Goal: Task Accomplishment & Management: Use online tool/utility

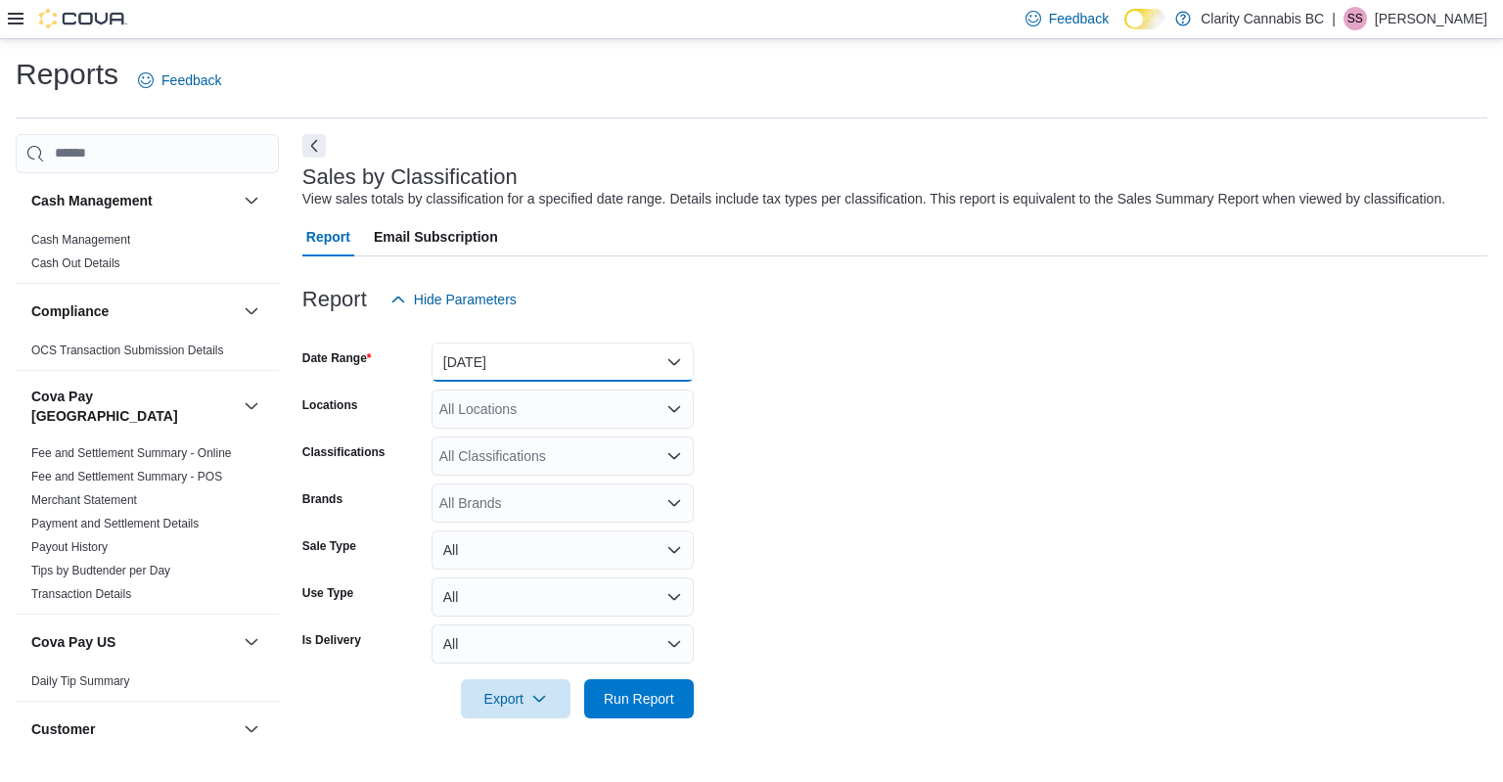
click at [555, 359] on button "[DATE]" at bounding box center [563, 362] width 262 height 39
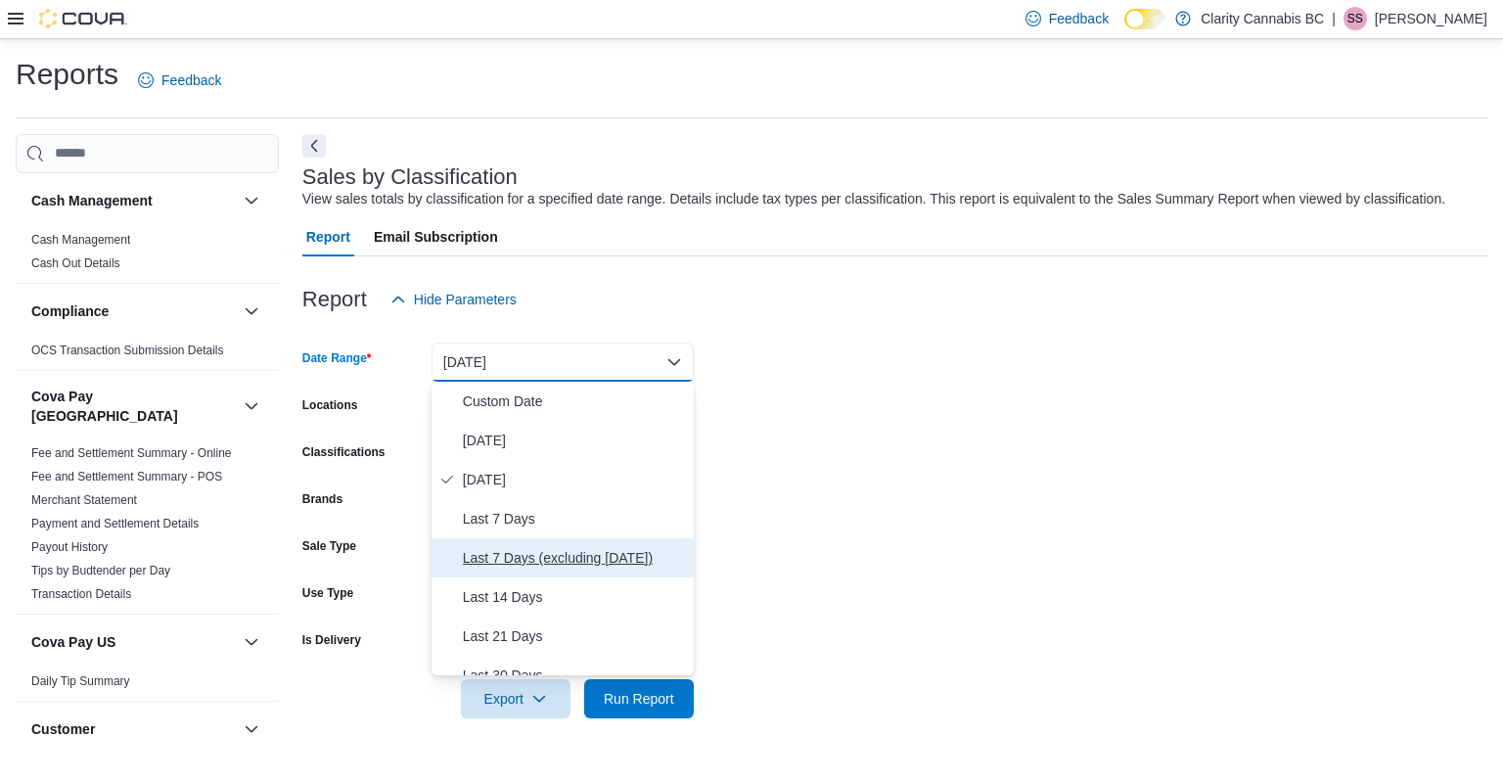
click at [526, 554] on span "Last 7 Days (excluding [DATE])" at bounding box center [574, 557] width 223 height 23
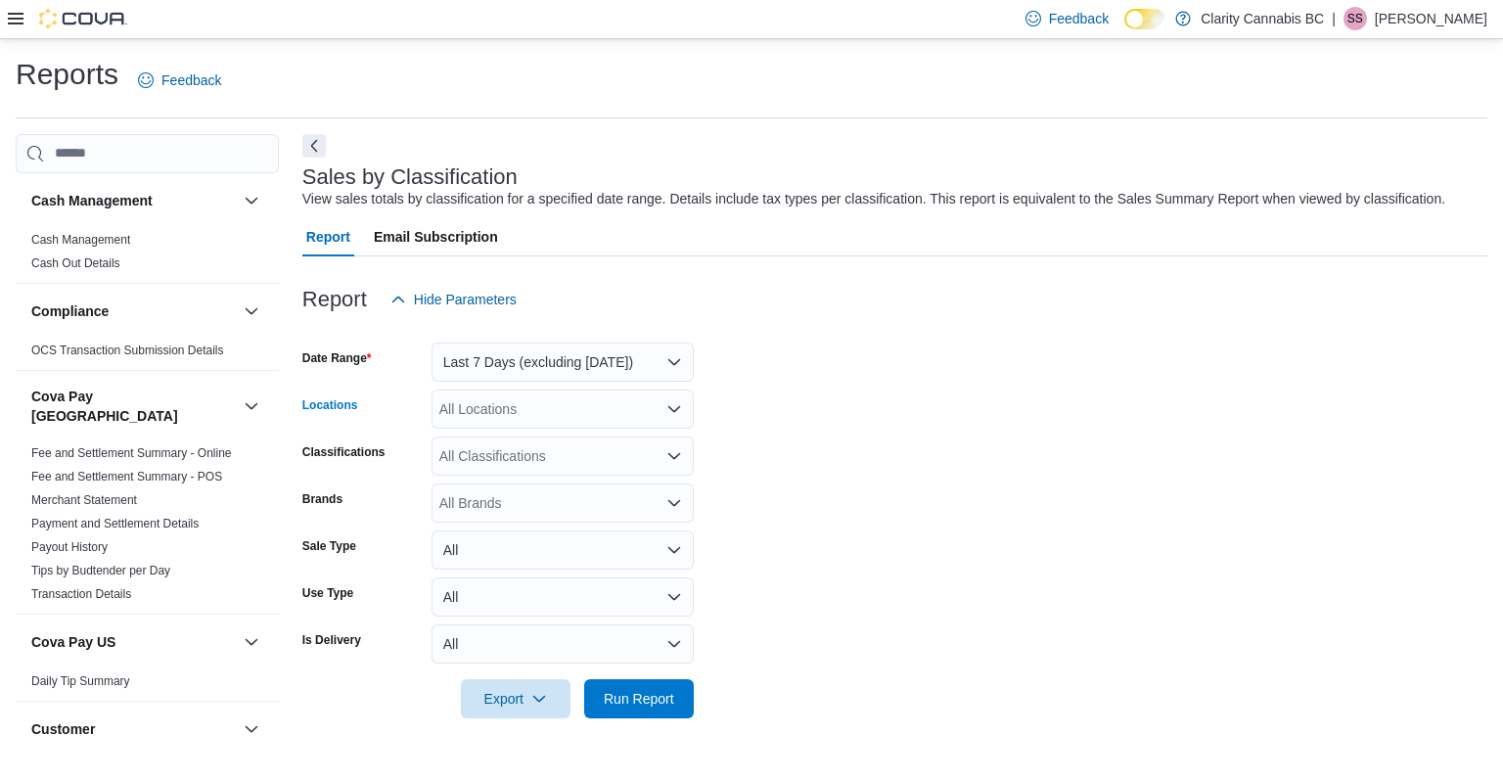
click at [528, 406] on div "All Locations" at bounding box center [563, 409] width 262 height 39
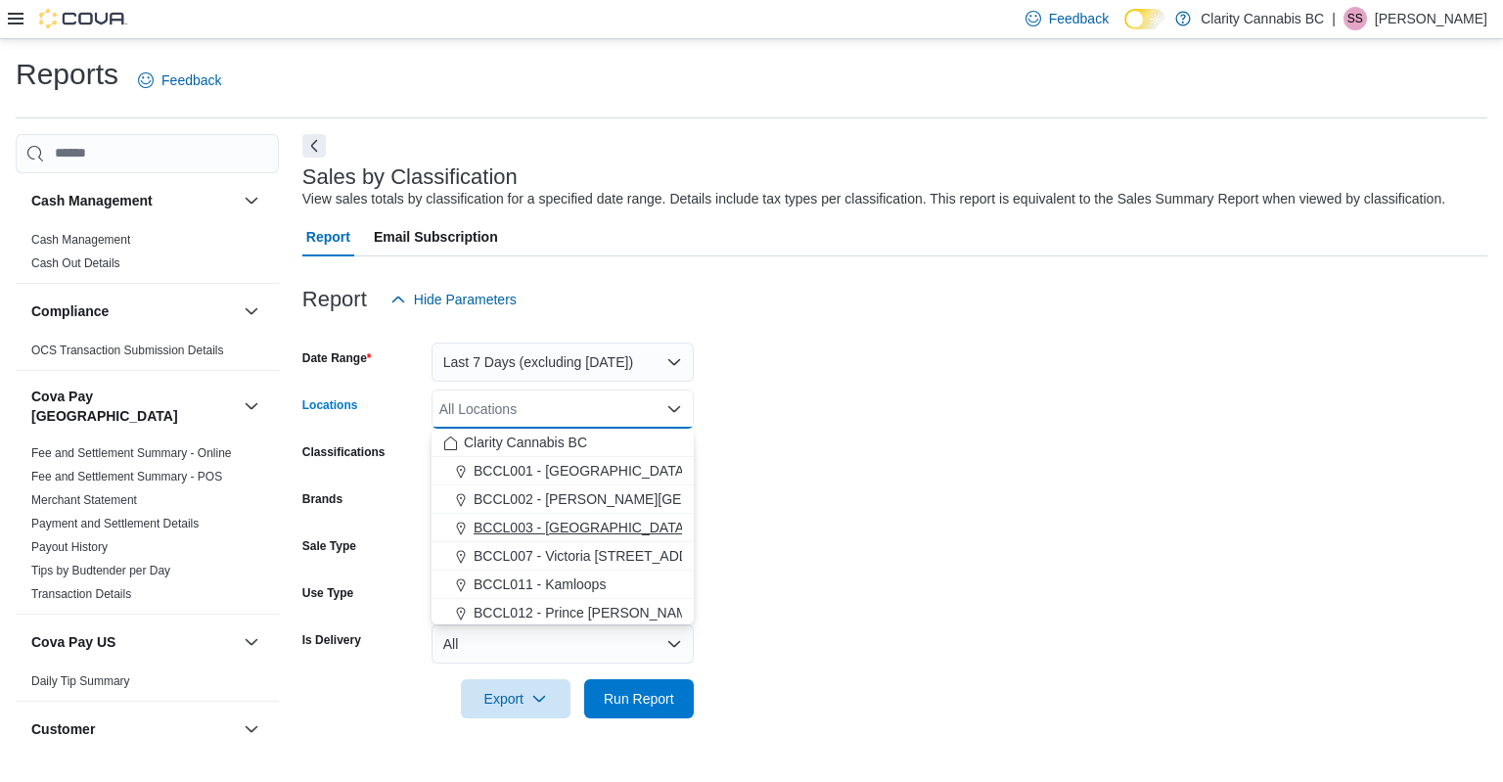
click at [570, 528] on span "BCCL003 - [GEOGRAPHIC_DATA]" at bounding box center [581, 528] width 214 height 20
click at [812, 394] on form "Date Range Last 7 Days (excluding [DATE]) Locations BCCL003 - [GEOGRAPHIC_DATA]…" at bounding box center [894, 518] width 1185 height 399
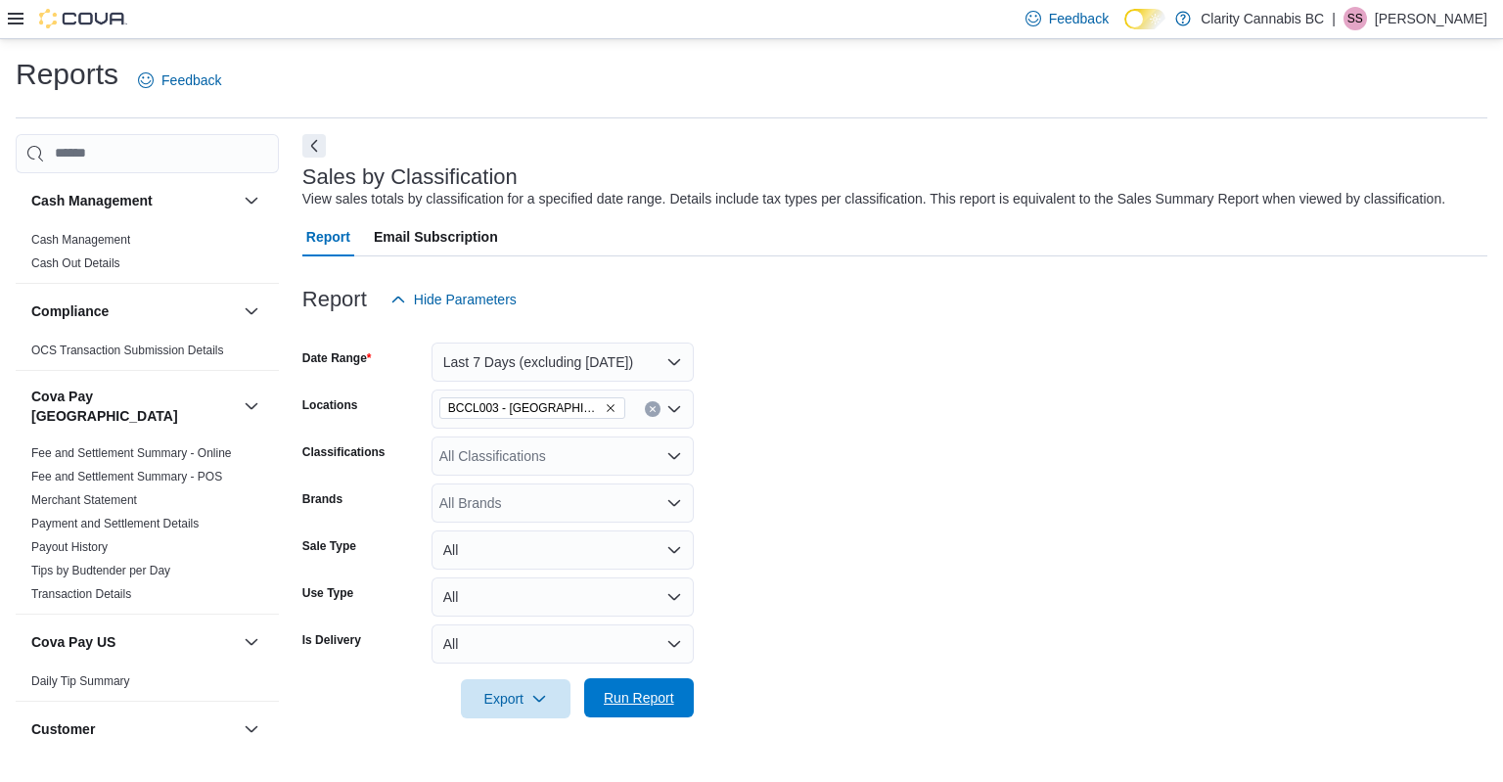
click at [601, 709] on span "Run Report" at bounding box center [639, 697] width 86 height 39
click at [318, 136] on button "Next" at bounding box center [313, 144] width 23 height 23
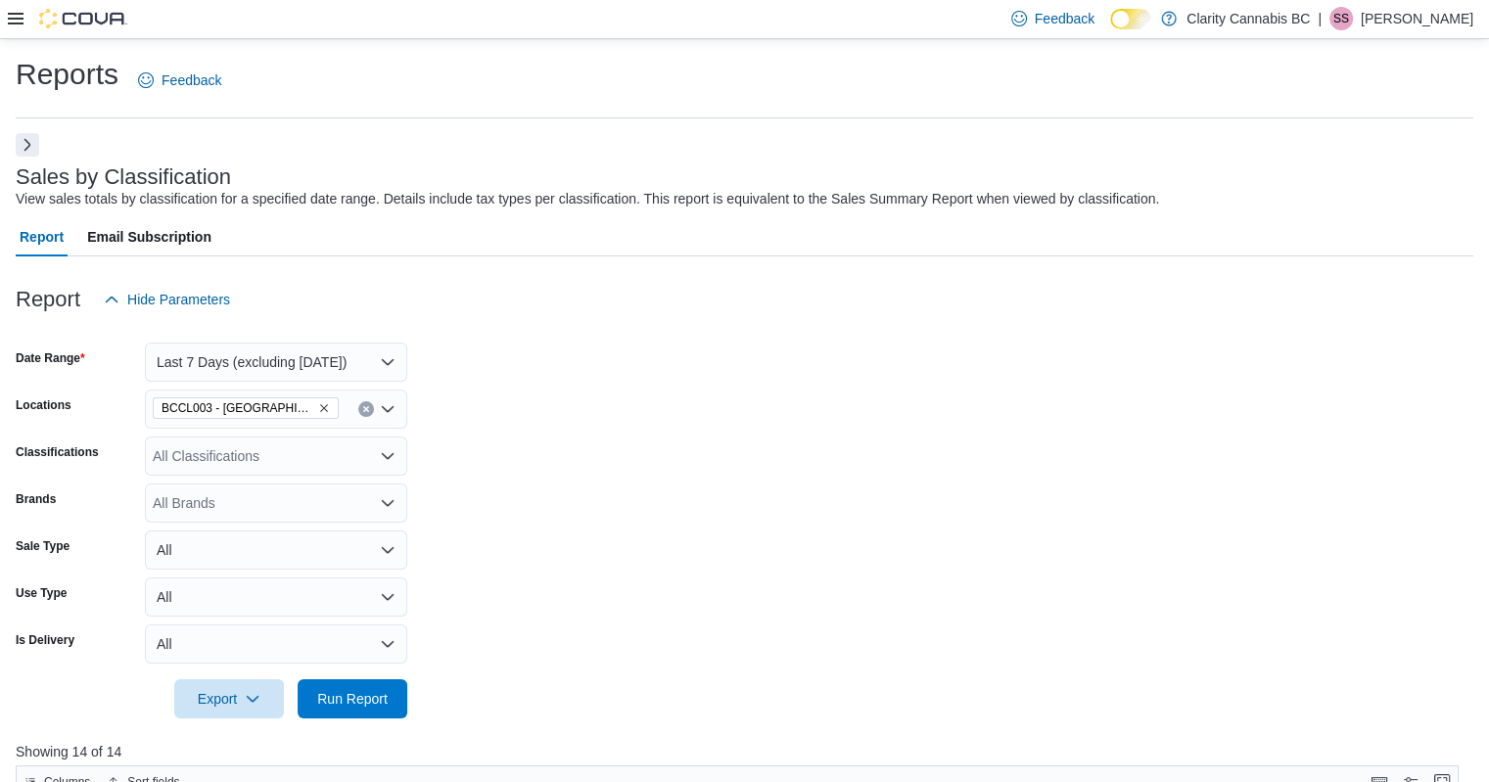
click at [22, 154] on button "Next" at bounding box center [27, 144] width 23 height 23
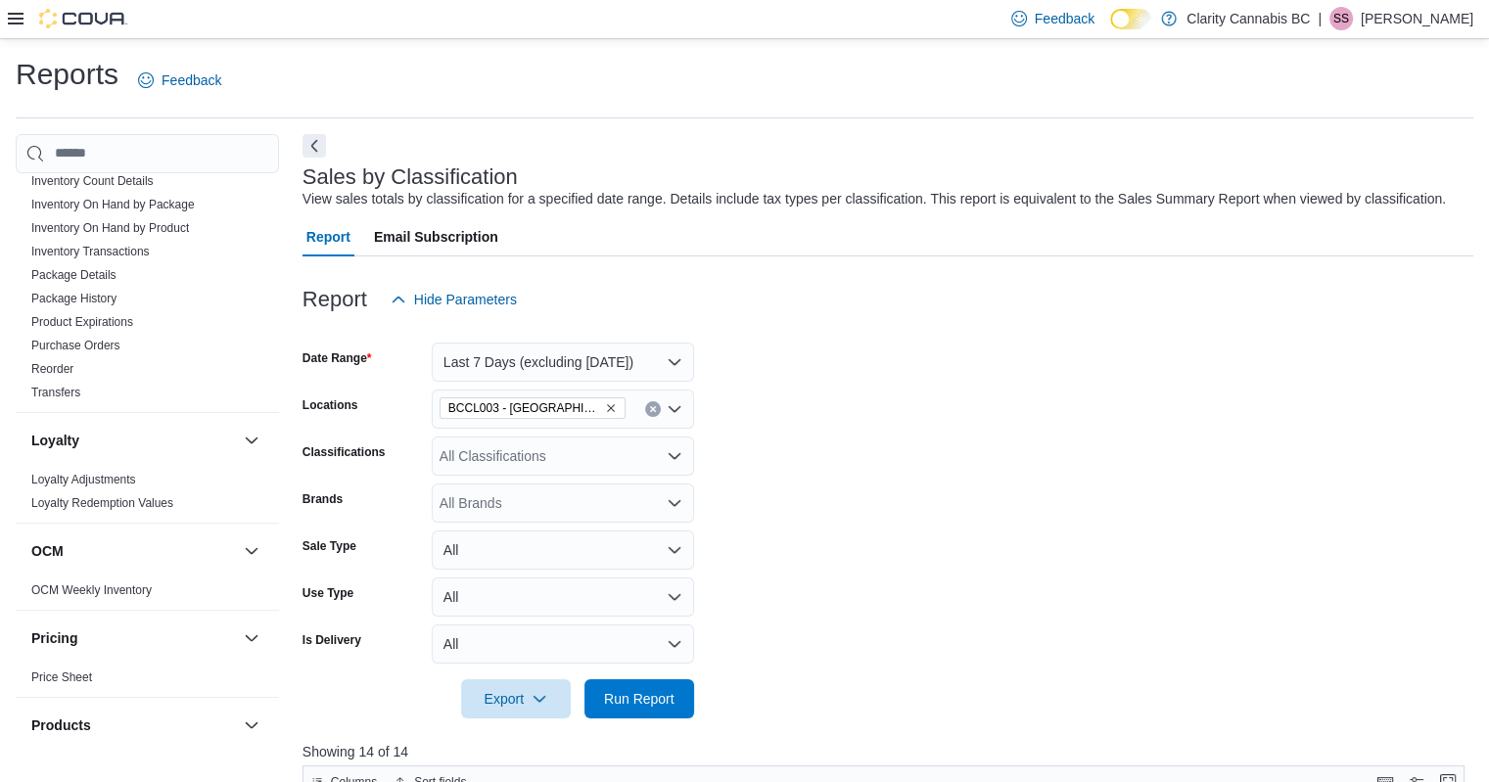
scroll to position [1061, 0]
click at [63, 361] on link "Reorder" at bounding box center [52, 368] width 42 height 14
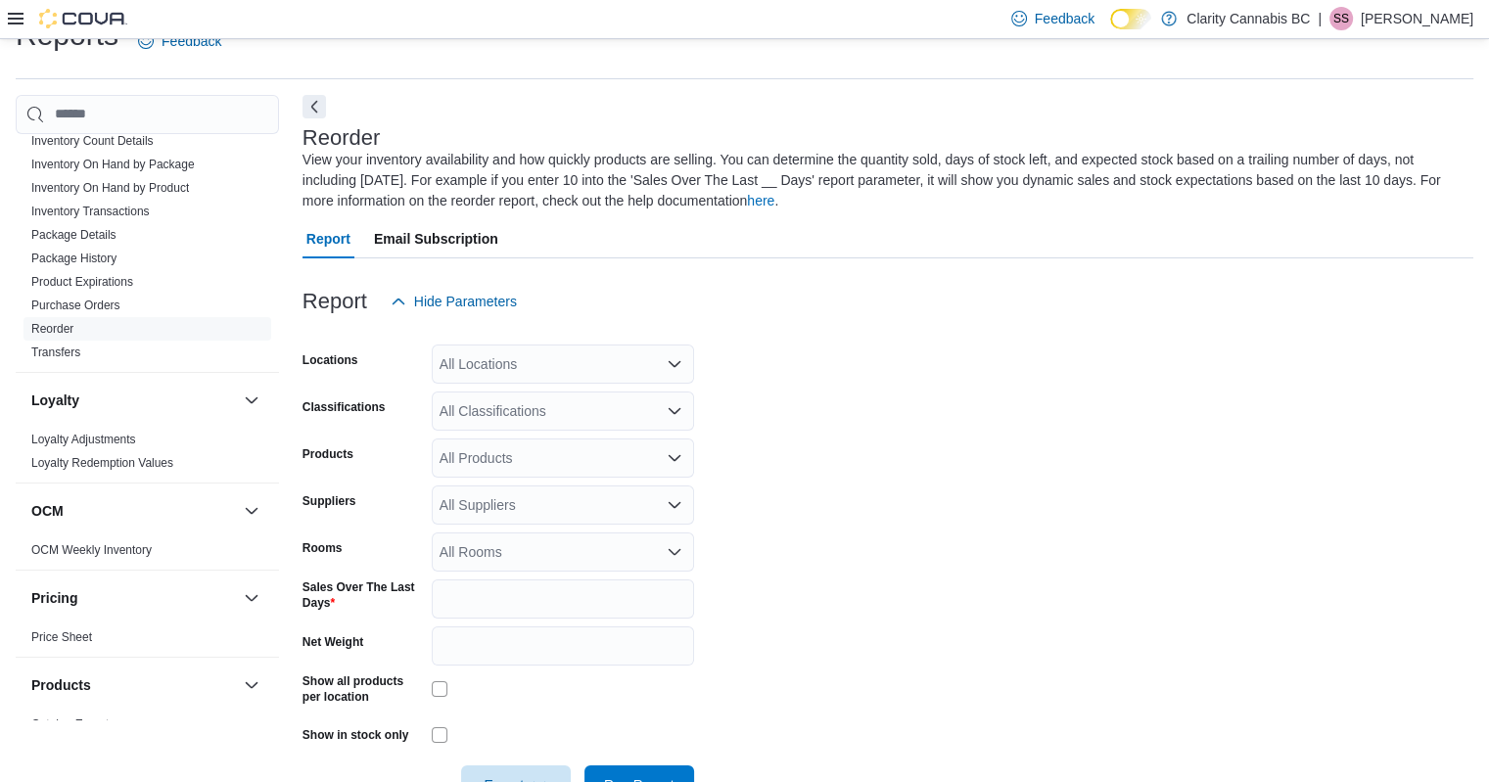
scroll to position [86, 0]
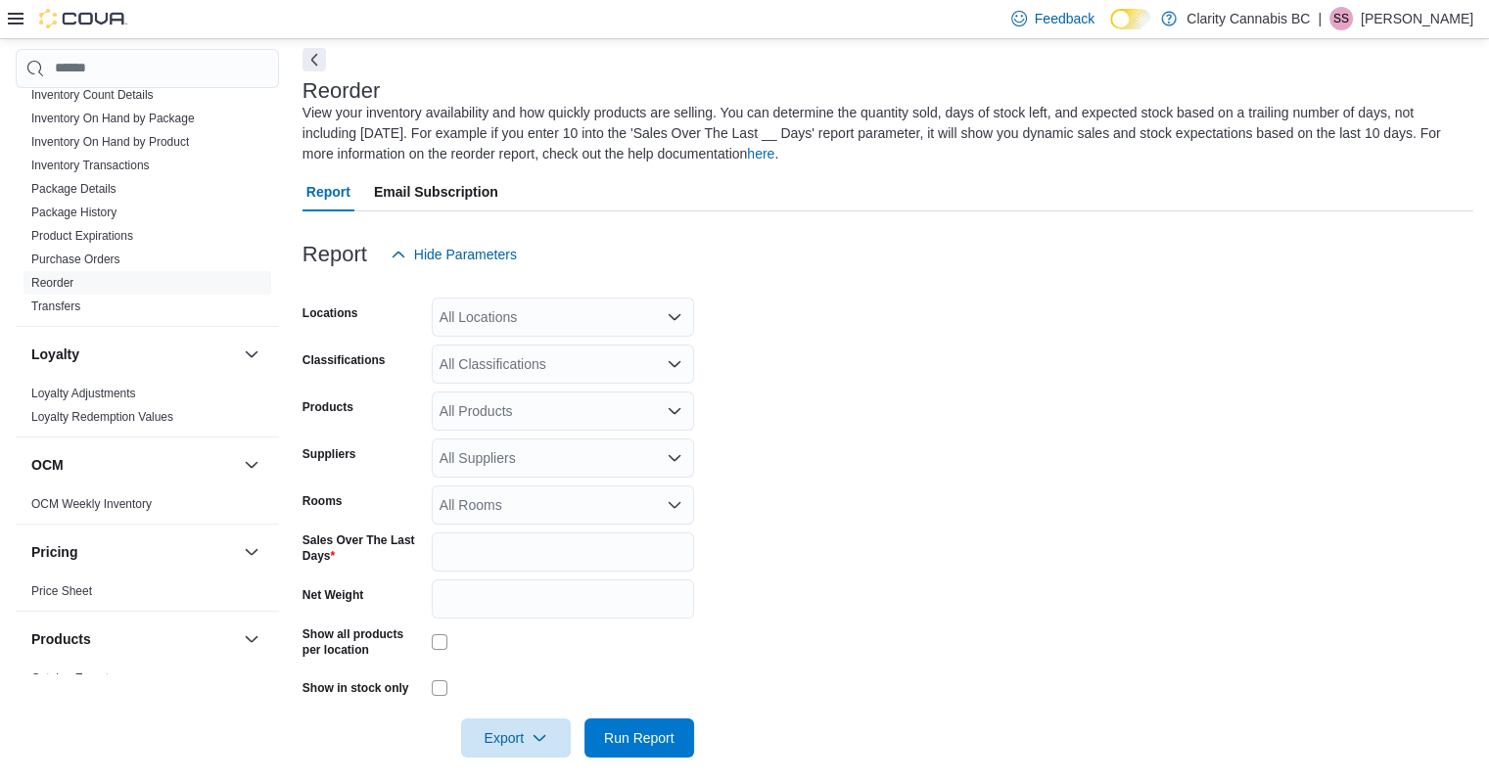
click at [529, 312] on div "All Locations" at bounding box center [563, 317] width 262 height 39
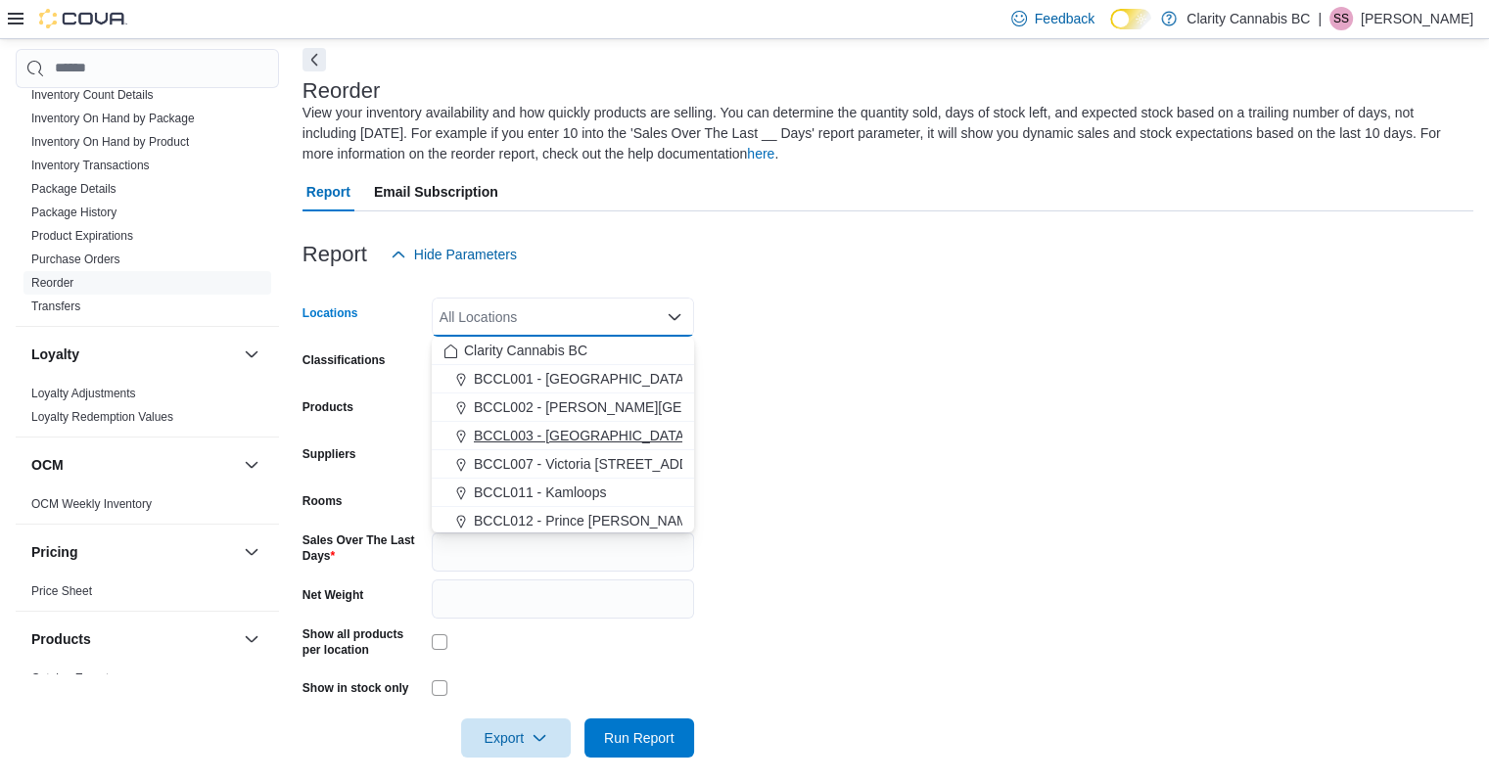
click at [511, 429] on span "BCCL003 - [GEOGRAPHIC_DATA]" at bounding box center [581, 436] width 214 height 20
click at [907, 330] on form "Locations BCCL003 - [GEOGRAPHIC_DATA] Combo box. Selected. BCCL003 - [GEOGRAPHI…" at bounding box center [887, 515] width 1171 height 483
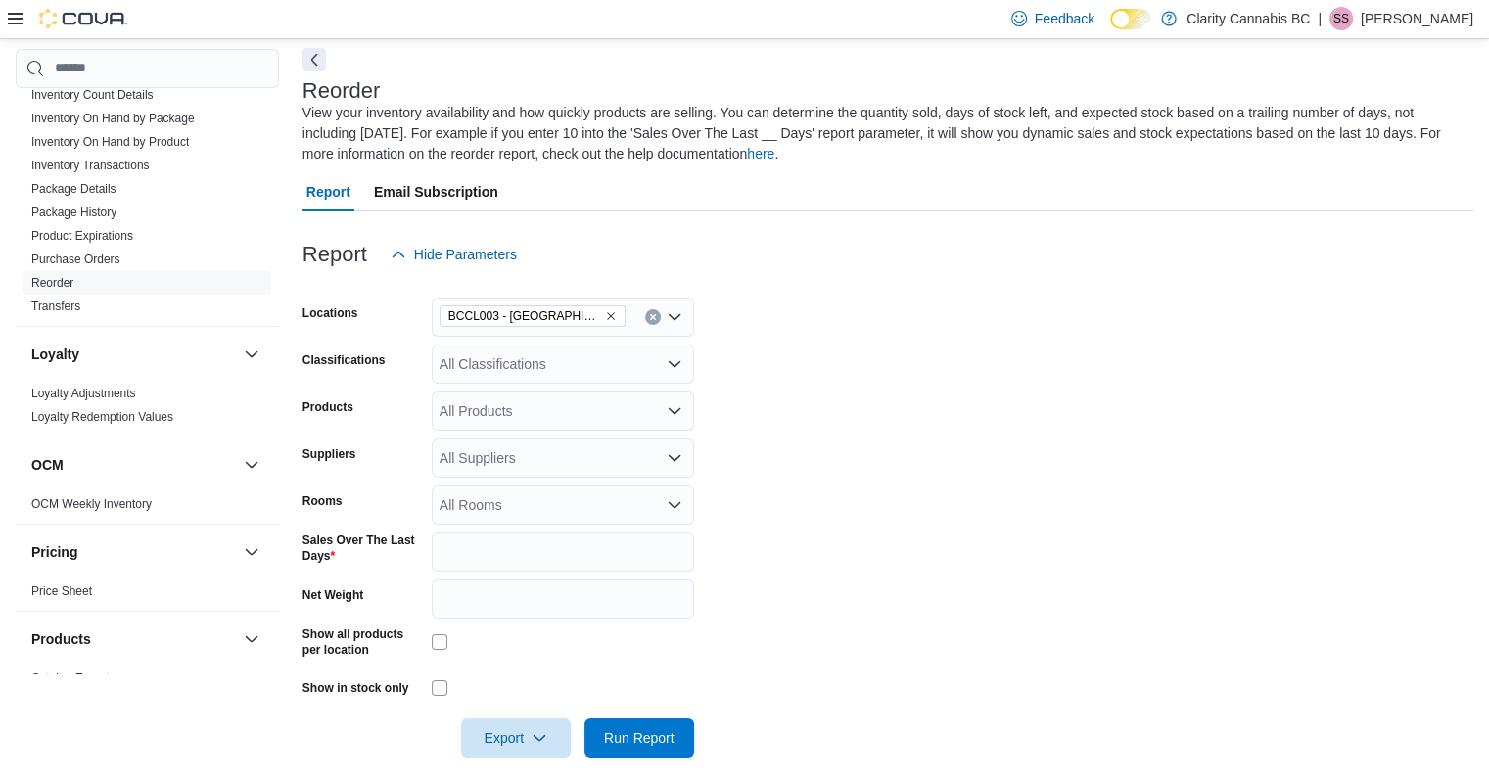
click at [501, 463] on div "All Suppliers" at bounding box center [563, 457] width 262 height 39
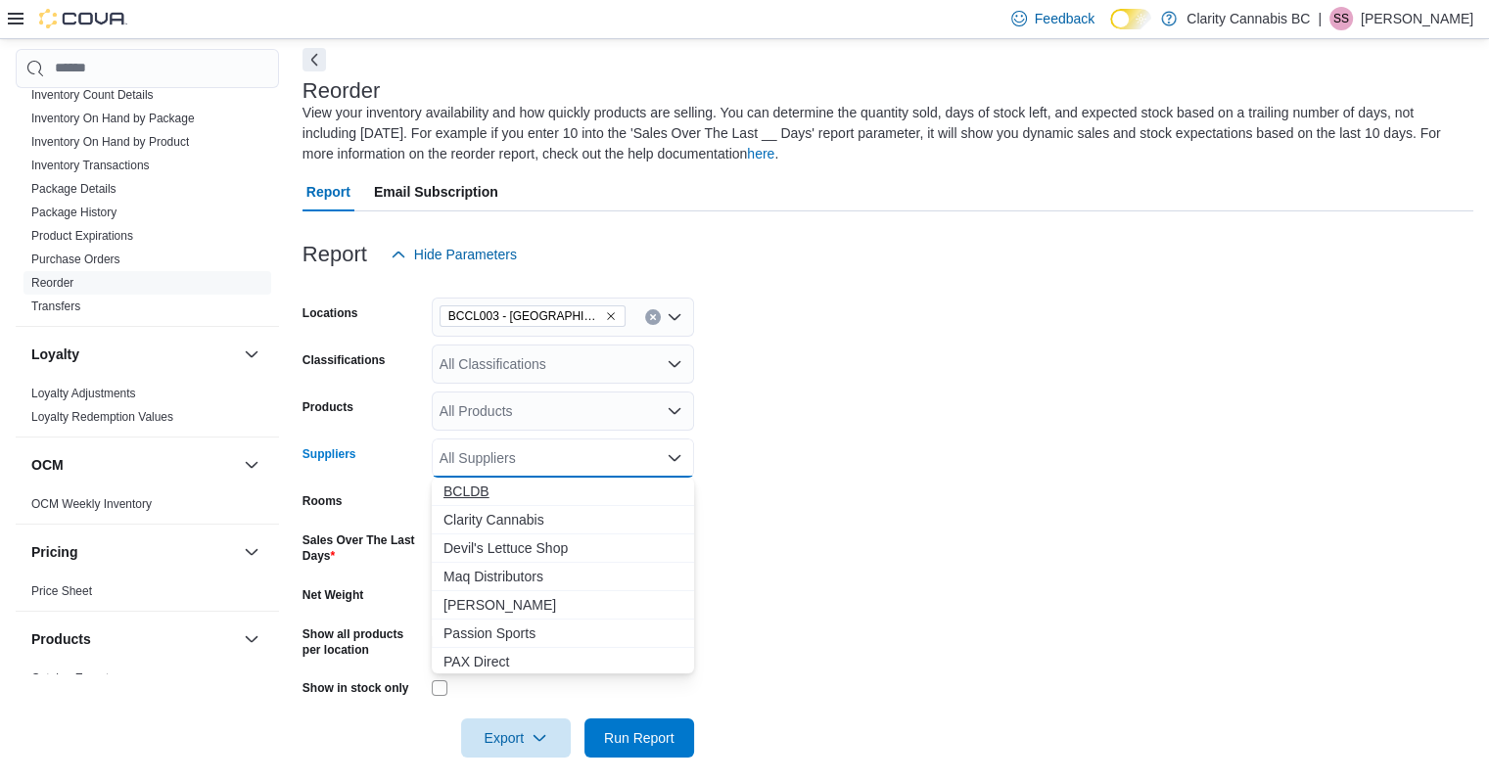
click at [461, 490] on span "BCLDB" at bounding box center [562, 492] width 239 height 20
drag, startPoint x: 914, startPoint y: 478, endPoint x: 834, endPoint y: 513, distance: 87.6
click at [913, 480] on form "Locations BCCL003 - [GEOGRAPHIC_DATA] Classifications All Classifications Produ…" at bounding box center [887, 515] width 1171 height 483
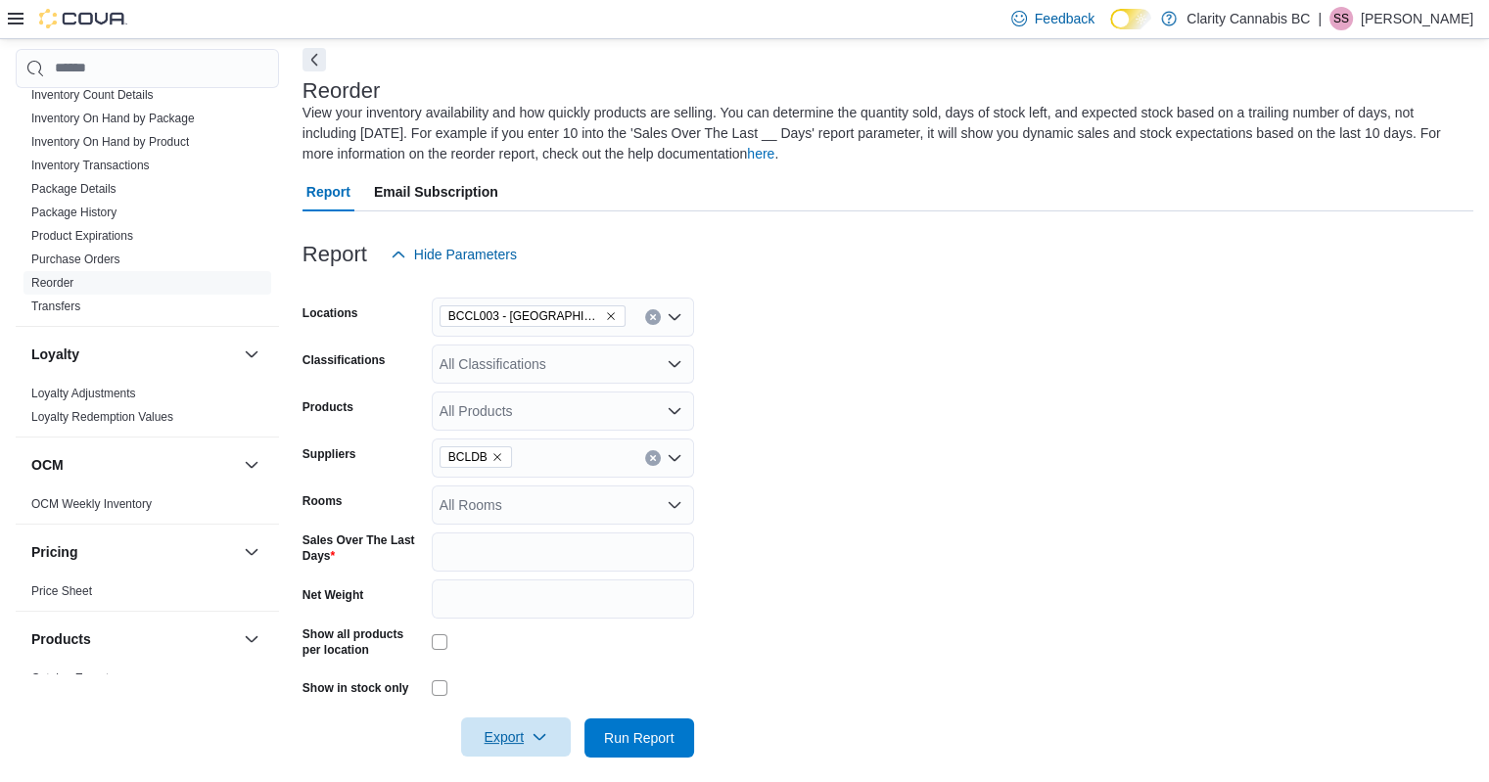
click at [495, 727] on span "Export" at bounding box center [516, 736] width 86 height 39
click at [528, 621] on span "Export to Excel" at bounding box center [519, 619] width 88 height 16
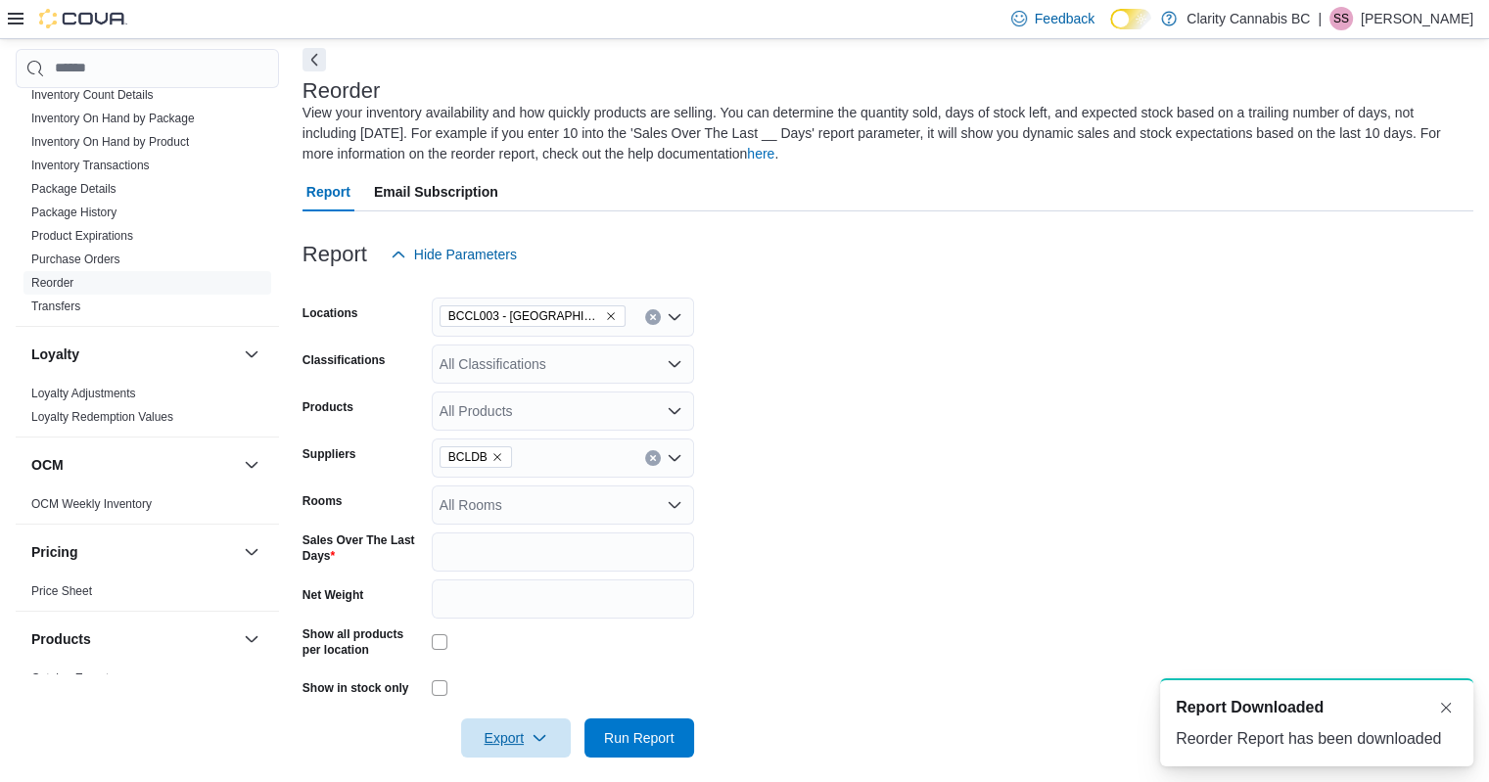
scroll to position [0, 0]
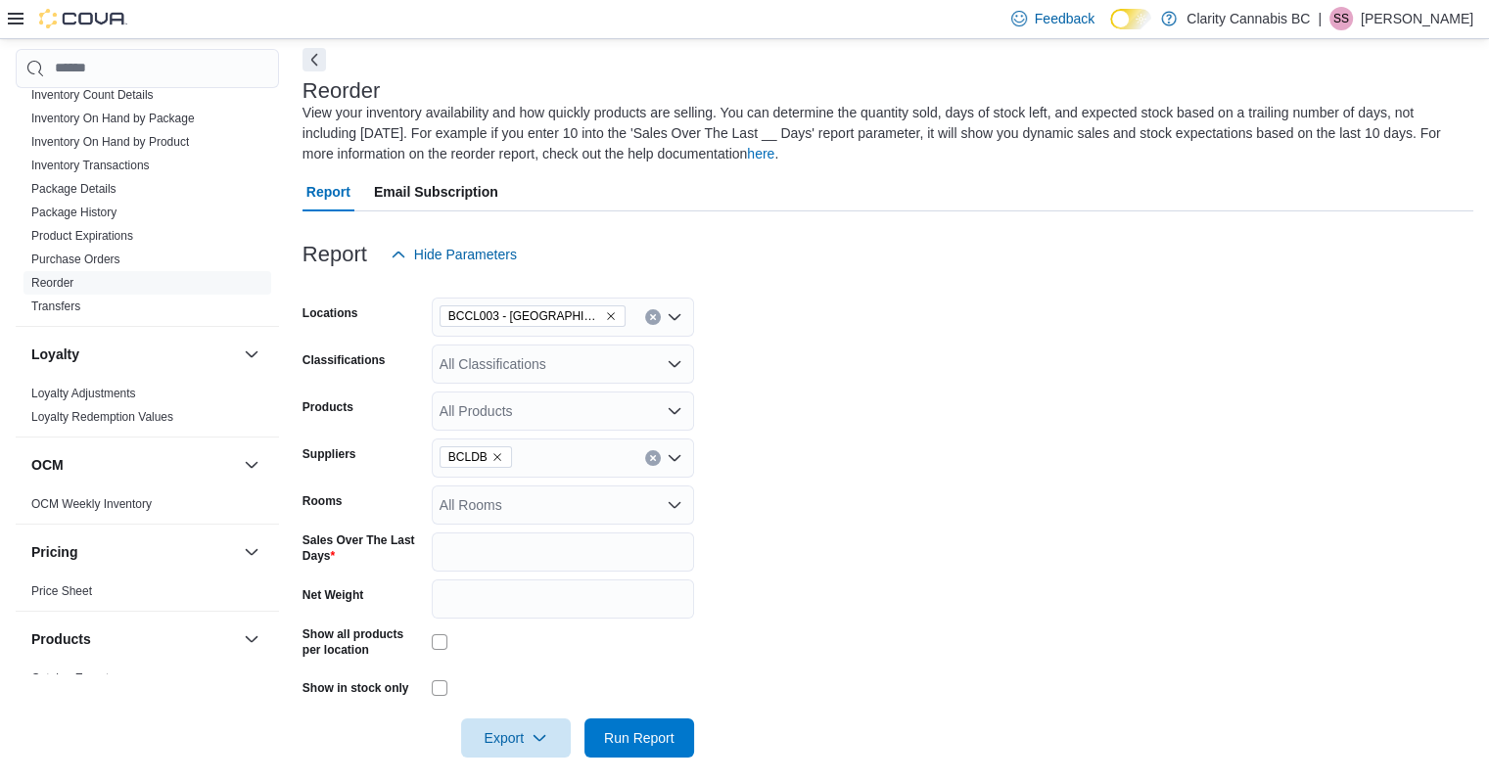
click at [1020, 315] on form "Locations BCCL003 - [PERSON_NAME] Classifications All Classifications Products …" at bounding box center [887, 515] width 1171 height 483
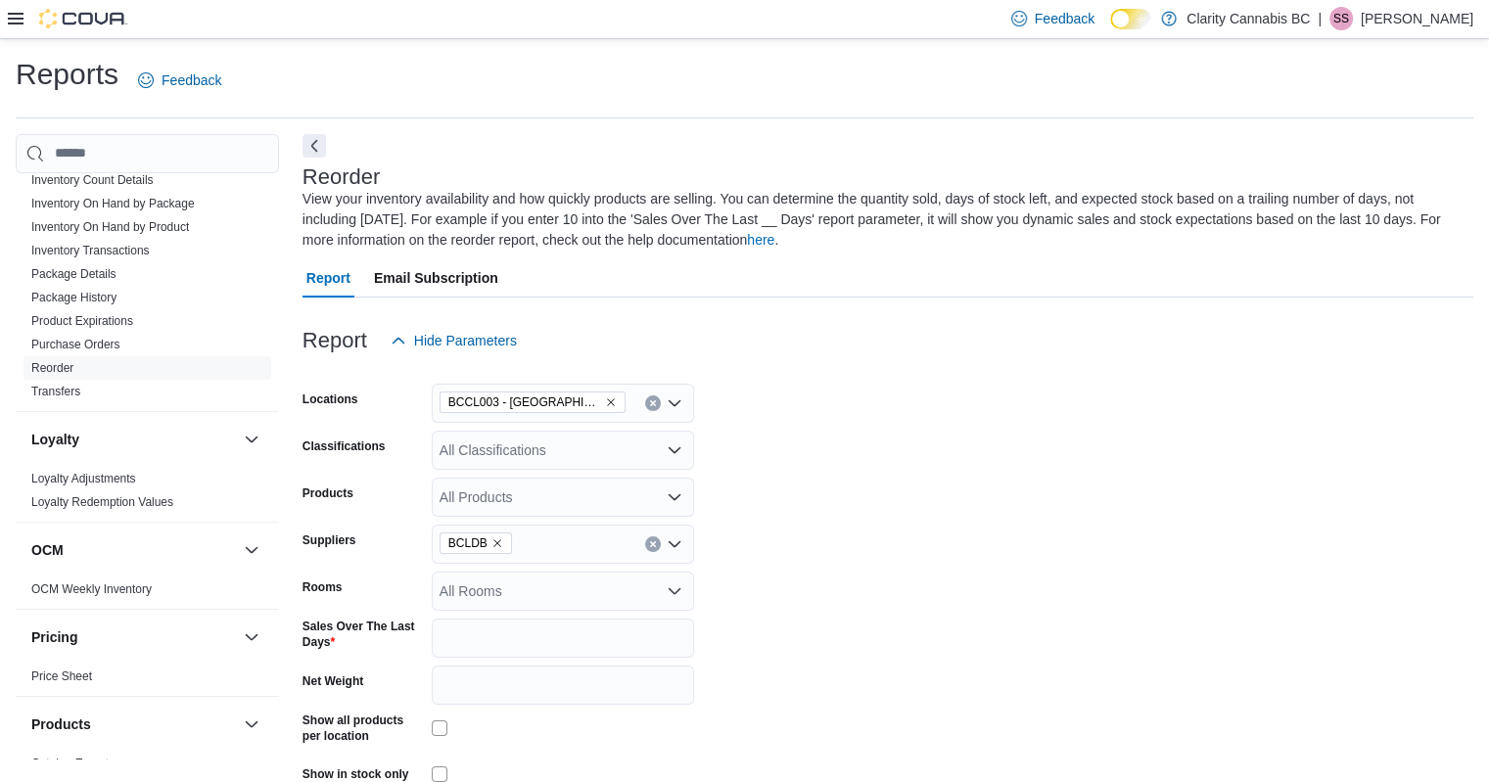
click at [874, 542] on form "Locations BCCL003 - [PERSON_NAME] Classifications All Classifications Products …" at bounding box center [887, 601] width 1171 height 483
